Goal: Information Seeking & Learning: Learn about a topic

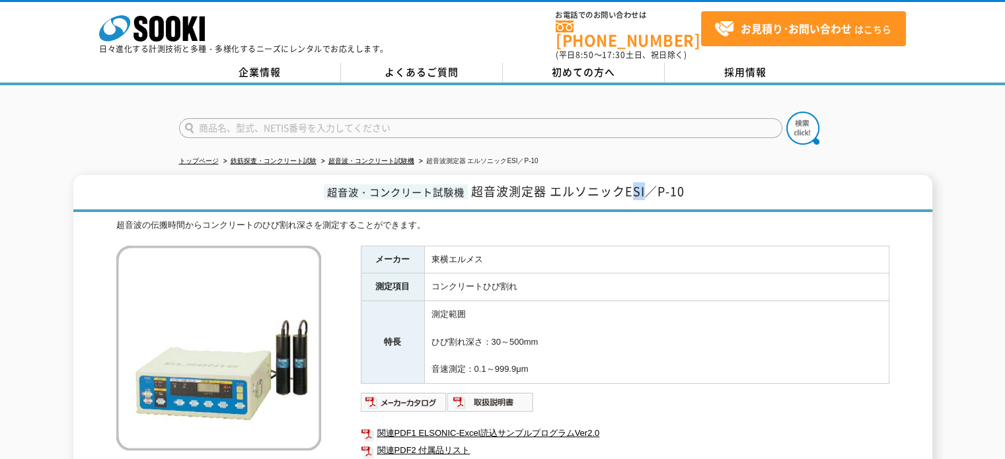
drag, startPoint x: 647, startPoint y: 178, endPoint x: 635, endPoint y: 179, distance: 12.6
click at [635, 182] on span "超音波測定器 エルソニックESI／P-10" at bounding box center [578, 191] width 214 height 18
drag, startPoint x: 627, startPoint y: 179, endPoint x: 682, endPoint y: 182, distance: 55.6
click at [677, 182] on span "超音波測定器 エルソニックESI／P-10" at bounding box center [578, 191] width 214 height 18
click at [646, 182] on span "超音波測定器 エルソニックESI／P-10" at bounding box center [578, 191] width 214 height 18
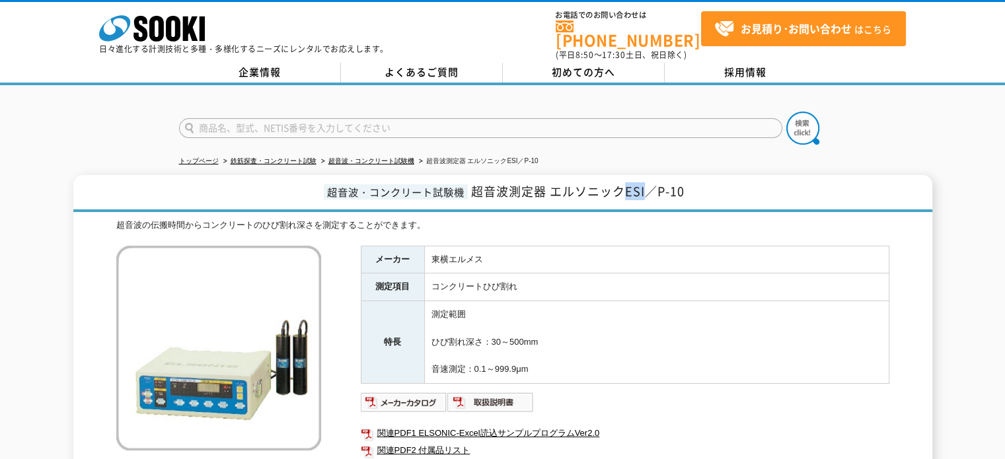
copy span "ESI"
click at [625, 219] on div "超音波の伝搬時間からコンクリートのひび割れ深さを測定することができます。" at bounding box center [502, 226] width 773 height 14
drag, startPoint x: 201, startPoint y: 217, endPoint x: 310, endPoint y: 219, distance: 109.1
click at [310, 219] on div "超音波の伝搬時間からコンクリートのひび割れ深さを測定することができます。" at bounding box center [502, 226] width 773 height 14
copy div "コンクリートのひび割れ深さ"
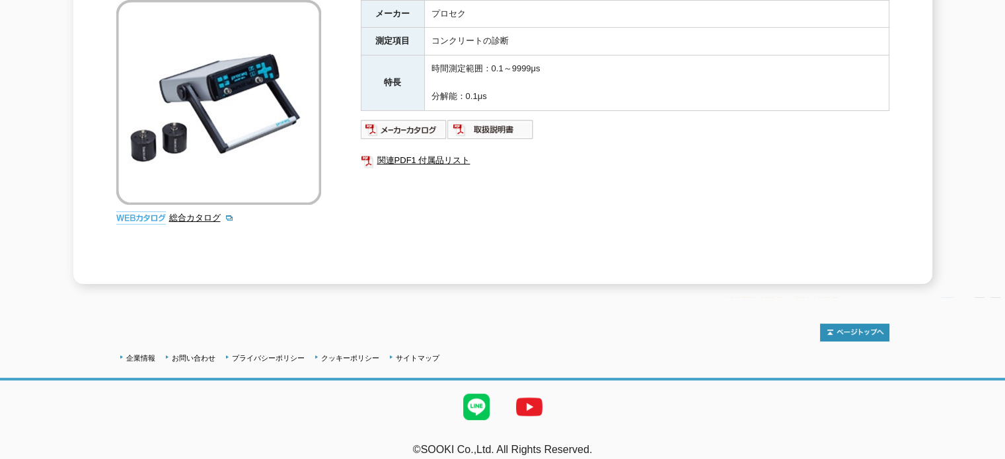
scroll to position [249, 0]
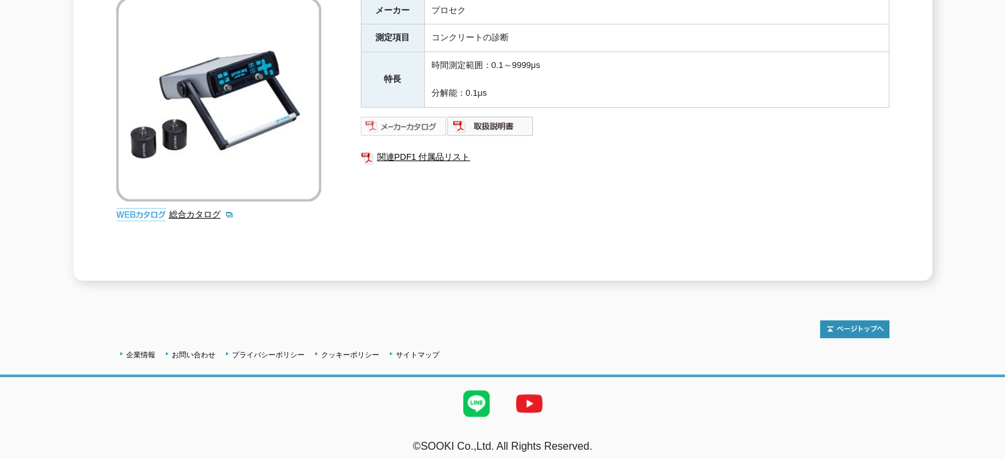
click at [418, 116] on img at bounding box center [404, 126] width 87 height 21
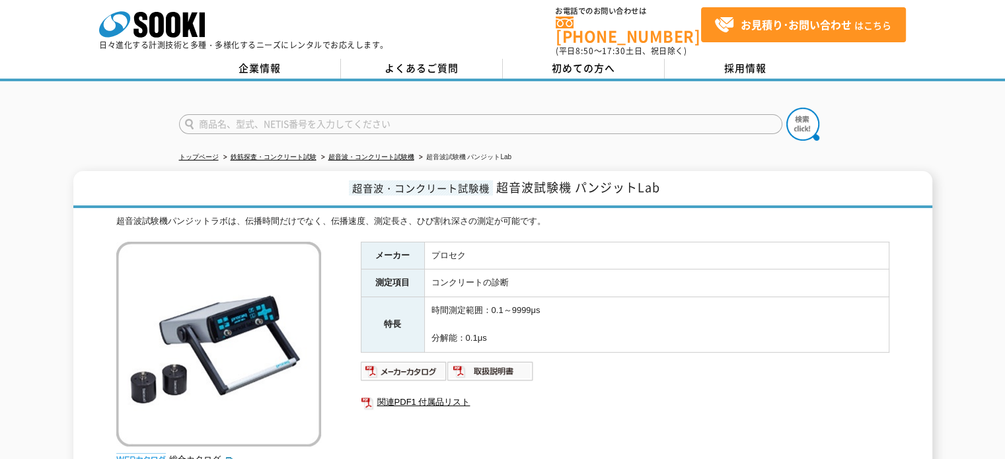
scroll to position [0, 0]
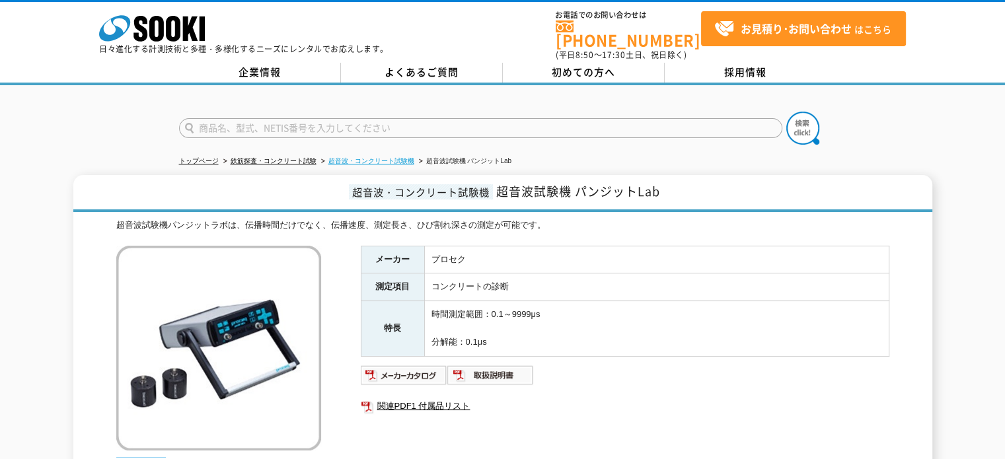
click at [399, 157] on link "超音波・コンクリート試験機" at bounding box center [372, 160] width 86 height 7
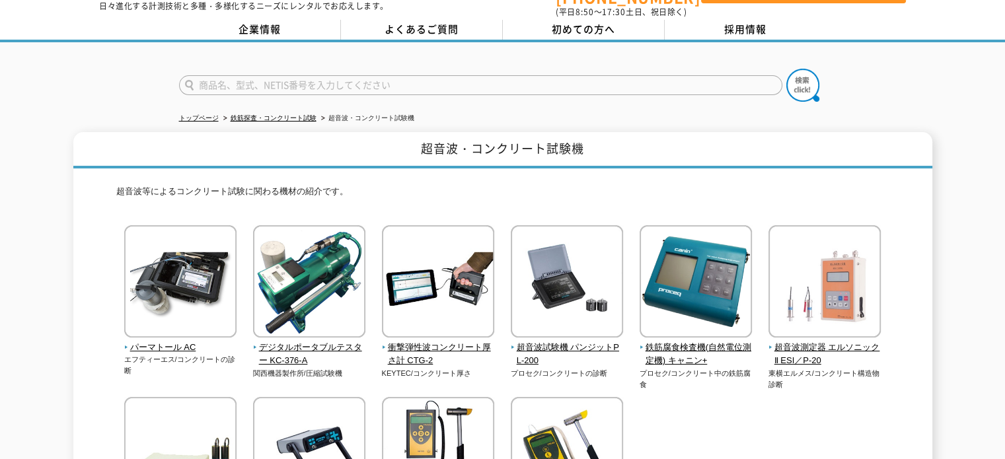
scroll to position [132, 0]
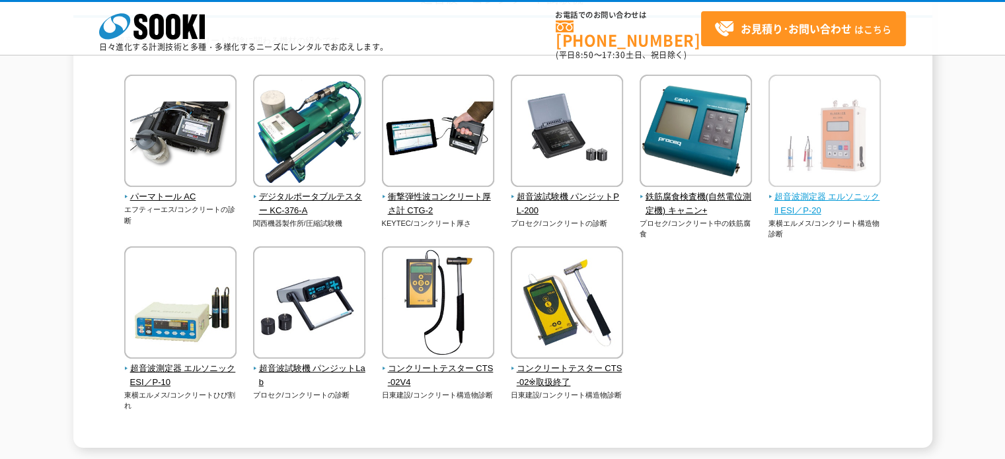
click at [832, 195] on span "超音波測定器 エルソニックⅡ ESI／P-20" at bounding box center [825, 204] width 113 height 28
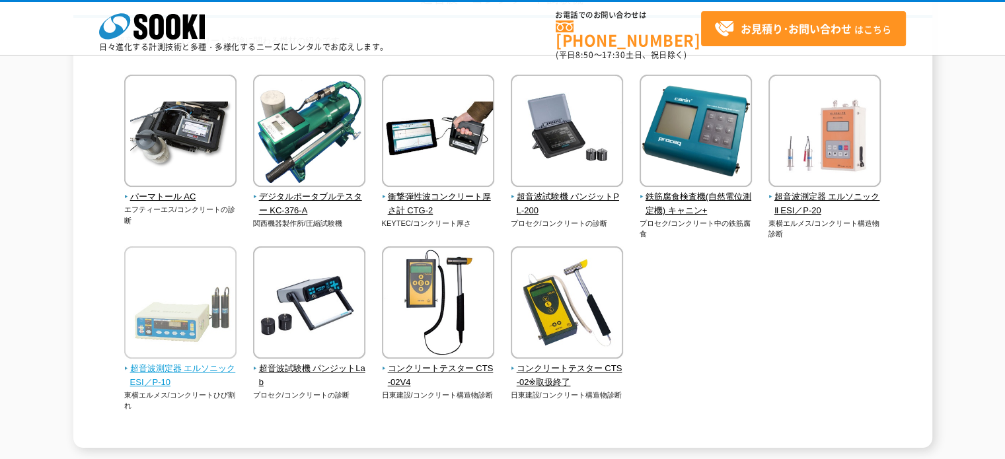
click at [175, 319] on img at bounding box center [180, 305] width 112 height 116
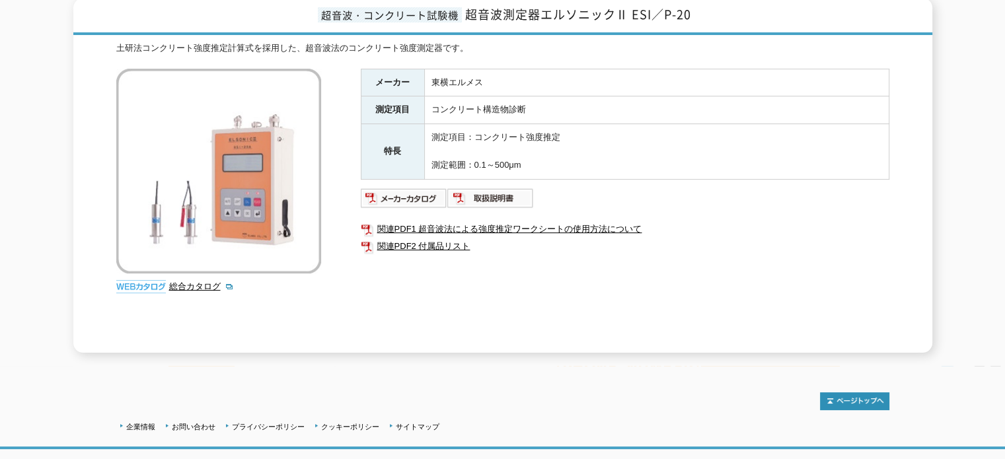
scroll to position [198, 0]
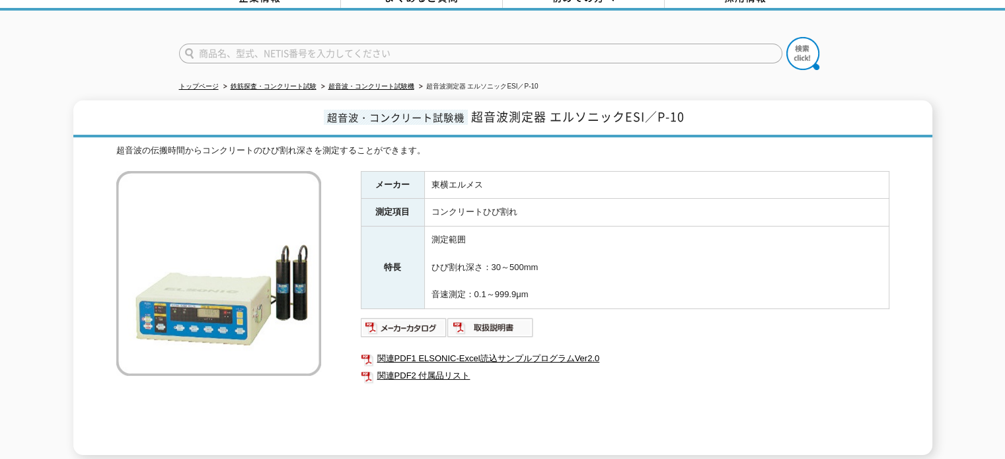
scroll to position [132, 0]
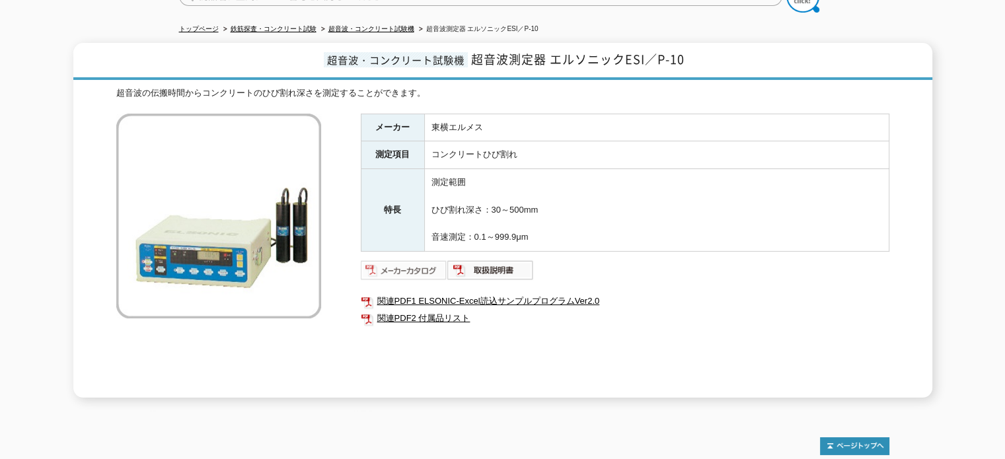
click at [429, 260] on img at bounding box center [404, 270] width 87 height 21
drag, startPoint x: 629, startPoint y: 52, endPoint x: 688, endPoint y: 55, distance: 58.3
click at [688, 55] on h1 "超音波・コンクリート試験機 超音波測定器 エルソニックESI／P-10" at bounding box center [502, 61] width 859 height 37
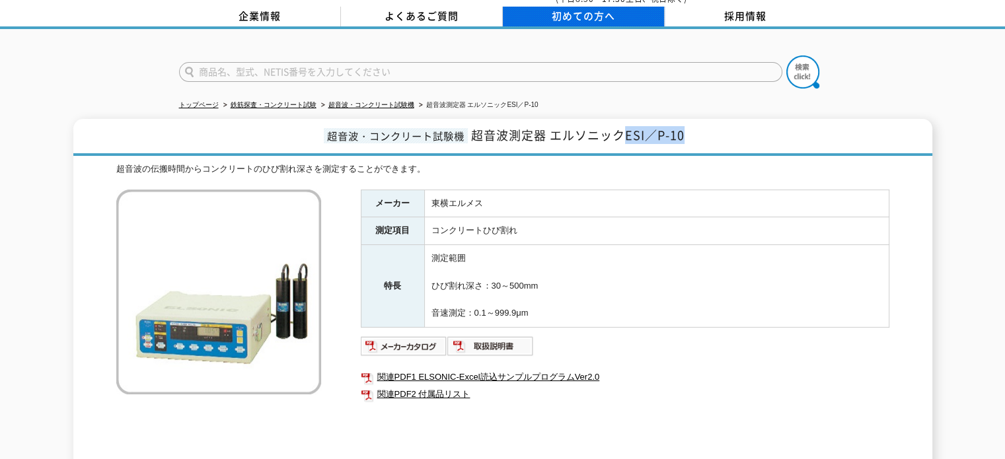
scroll to position [0, 0]
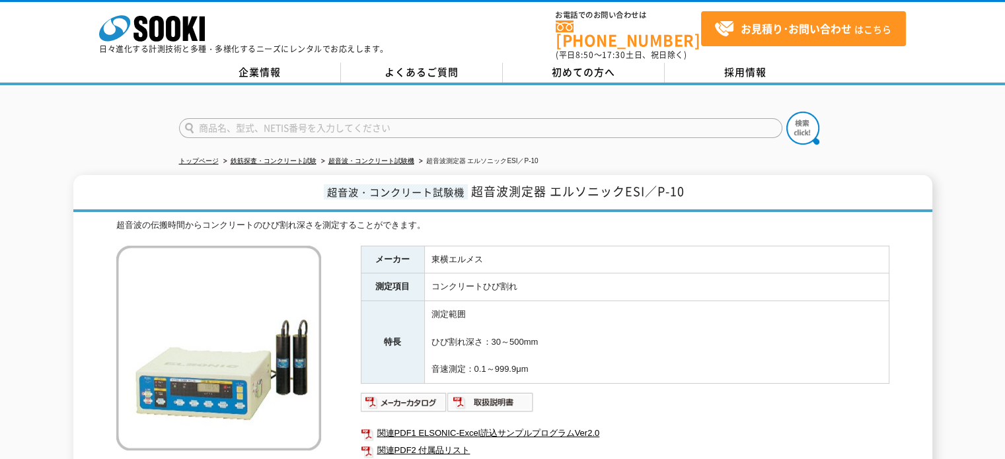
click at [532, 261] on td "東横エルメス" at bounding box center [656, 260] width 465 height 28
click at [455, 249] on td "東横エルメス" at bounding box center [656, 260] width 465 height 28
click at [621, 274] on td "コンクリートひび割れ" at bounding box center [656, 288] width 465 height 28
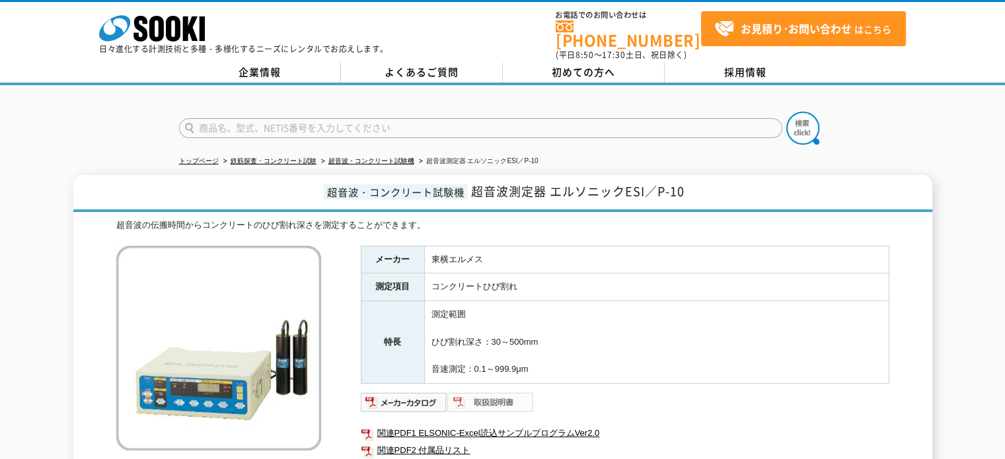
click at [478, 392] on img at bounding box center [491, 402] width 87 height 21
